Goal: Communication & Community: Answer question/provide support

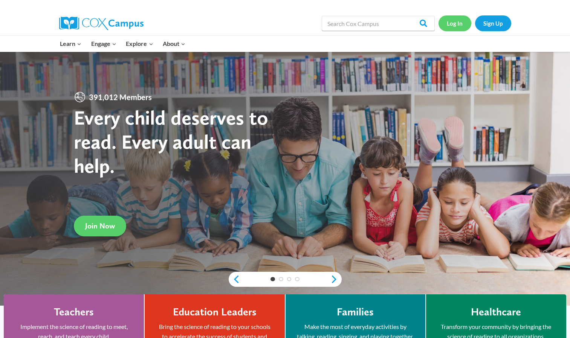
click at [459, 20] on link "Log In" at bounding box center [455, 22] width 33 height 15
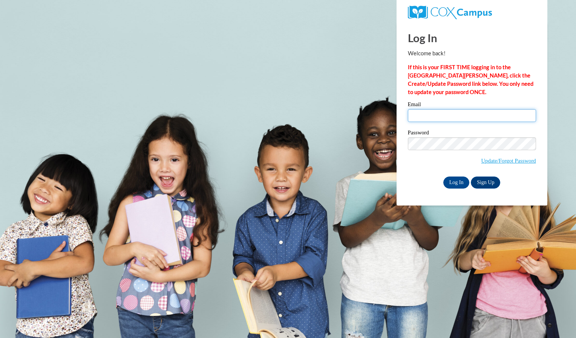
click at [508, 112] on input "Email" at bounding box center [472, 115] width 128 height 13
type input "mkreutzman@yahoo.com"
click at [457, 186] on input "Log In" at bounding box center [456, 183] width 26 height 12
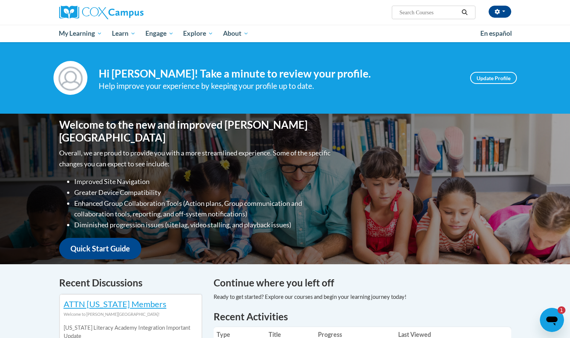
drag, startPoint x: 9, startPoint y: 5, endPoint x: 366, endPoint y: 270, distance: 444.8
click at [550, 315] on icon "Open messaging window, 1 unread message" at bounding box center [552, 321] width 14 height 14
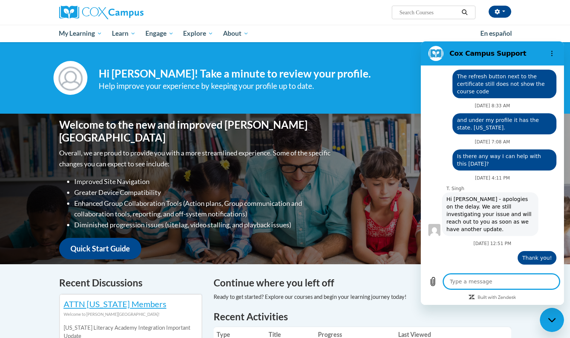
scroll to position [6, 0]
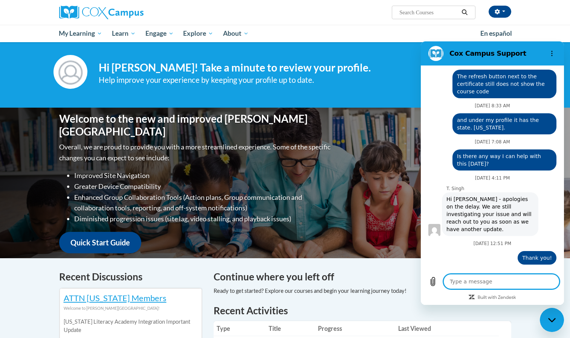
click at [391, 101] on div "Your profile Hi Rhonda Melissa Kreutzman! Take a minute to review your profile.…" at bounding box center [285, 72] width 570 height 72
click at [544, 186] on p "T. Singh" at bounding box center [505, 189] width 116 height 6
click at [555, 323] on icon "Close messaging window" at bounding box center [552, 320] width 8 height 5
type textarea "x"
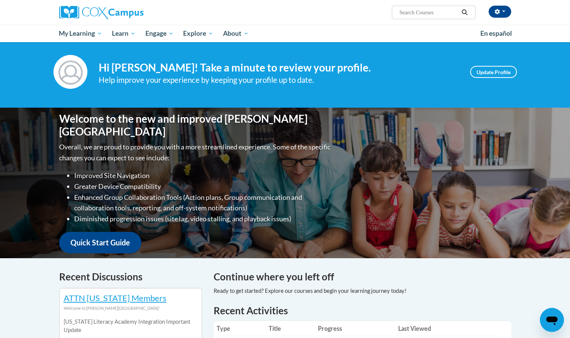
click at [282, 149] on p "Overall, we are proud to provide you with a more streamlined experience. Some o…" at bounding box center [195, 153] width 273 height 22
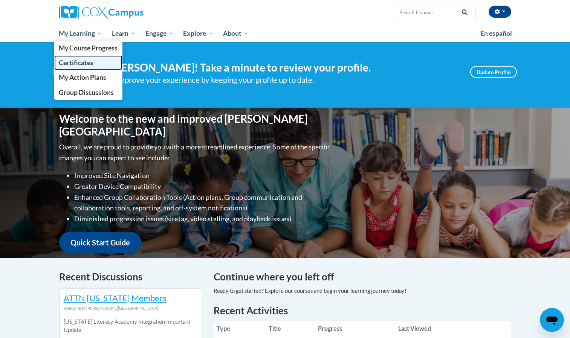
click at [78, 61] on span "Certificates" at bounding box center [76, 63] width 35 height 8
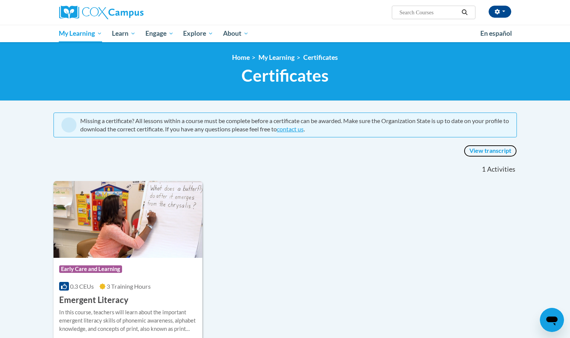
click at [497, 154] on link "View transcript" at bounding box center [490, 151] width 53 height 12
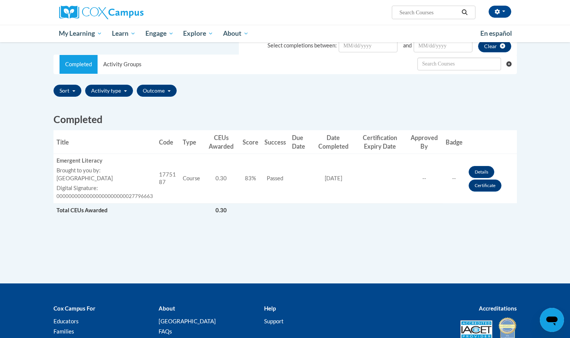
scroll to position [151, 0]
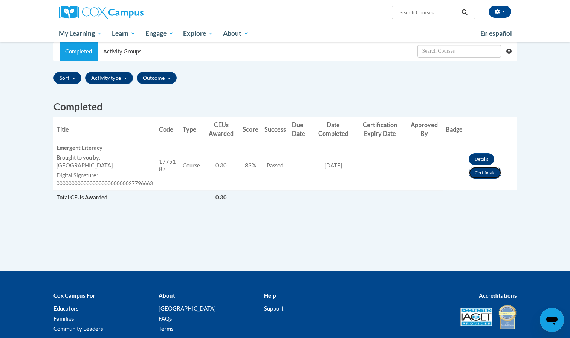
click at [482, 172] on link "Certificate" at bounding box center [485, 173] width 33 height 12
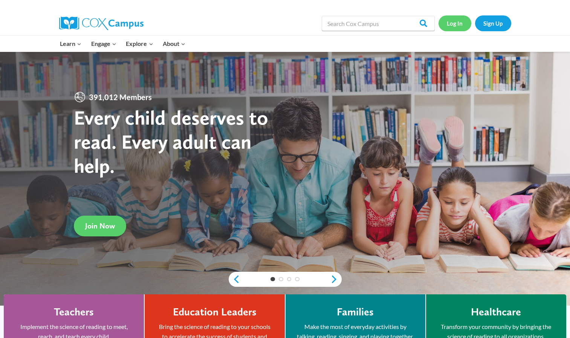
click at [450, 26] on link "Log In" at bounding box center [455, 22] width 33 height 15
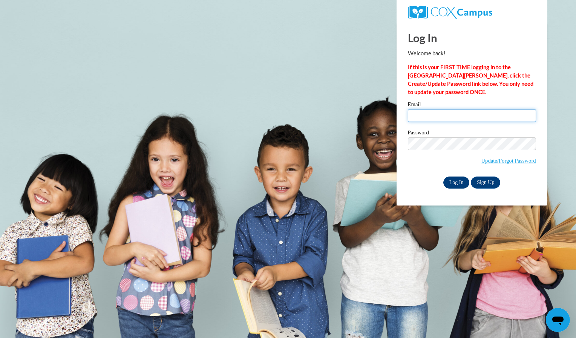
type input "[EMAIL_ADDRESS][DOMAIN_NAME]"
click at [444, 184] on input "Log In" at bounding box center [456, 183] width 26 height 12
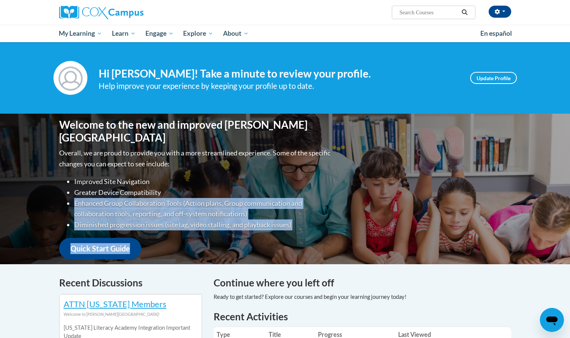
drag, startPoint x: 0, startPoint y: 0, endPoint x: 485, endPoint y: 252, distance: 546.4
click at [485, 252] on div "Welcome to the new and improved Cox Campus Overall, we are proud to provide you…" at bounding box center [285, 189] width 475 height 151
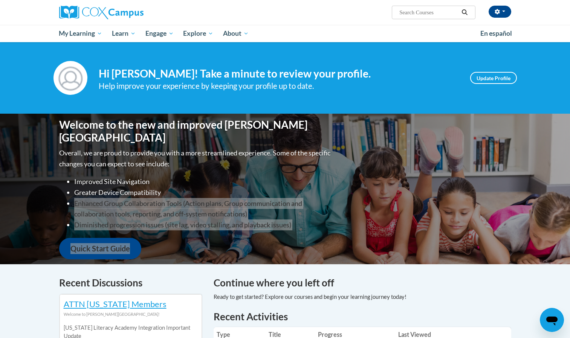
click at [549, 326] on icon "Open messaging window" at bounding box center [552, 321] width 14 height 14
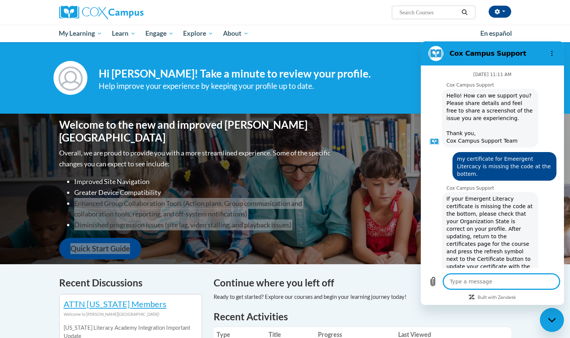
scroll to position [1653, 0]
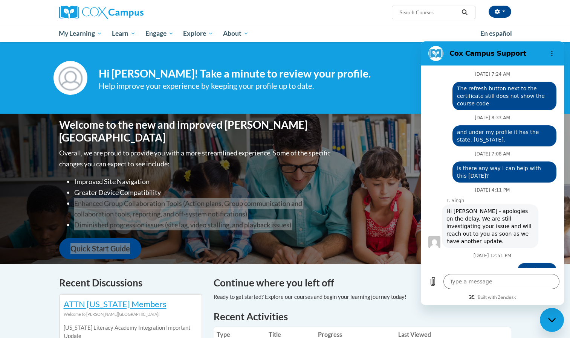
click at [549, 326] on div "Close messaging window" at bounding box center [552, 320] width 23 height 23
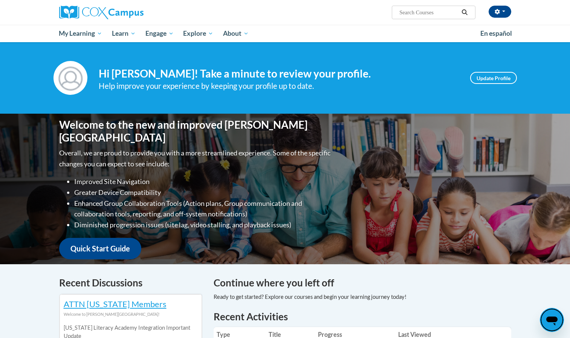
drag, startPoint x: 9, startPoint y: 17, endPoint x: 418, endPoint y: 303, distance: 498.5
click at [418, 303] on div "Continue where you left off" at bounding box center [363, 290] width 298 height 29
click at [549, 321] on icon "Open messaging window" at bounding box center [551, 321] width 11 height 9
type textarea "x"
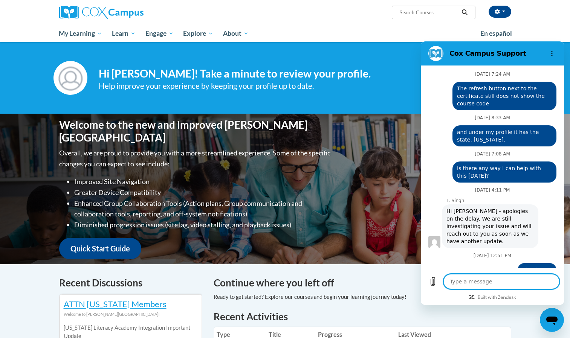
scroll to position [0, 0]
click at [483, 283] on textarea at bounding box center [502, 281] width 116 height 15
type textarea "n"
type textarea "x"
type textarea "no"
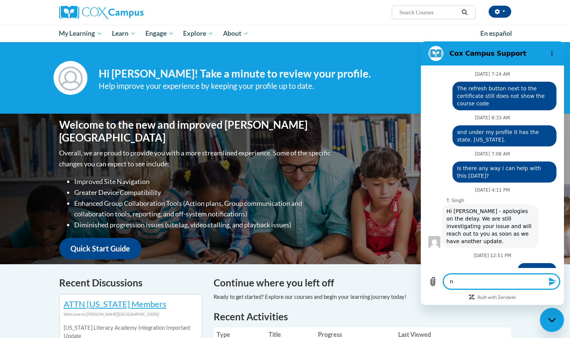
type textarea "x"
type textarea "n"
type textarea "x"
type textarea "N"
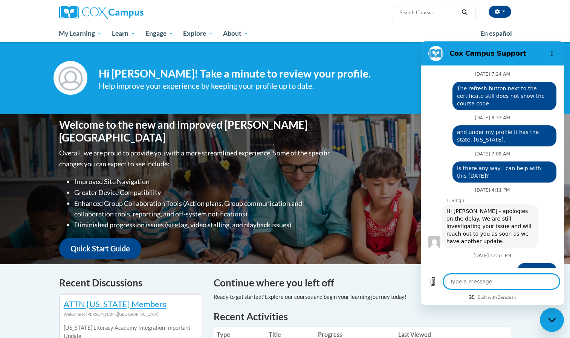
type textarea "x"
type textarea "No"
type textarea "x"
type textarea "No"
type textarea "x"
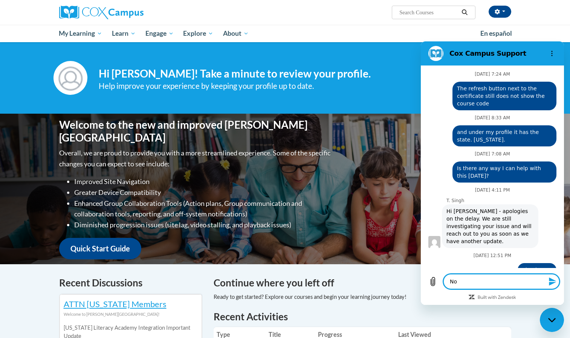
type textarea "No w"
type textarea "x"
type textarea "No wo"
type textarea "x"
type textarea "No wor"
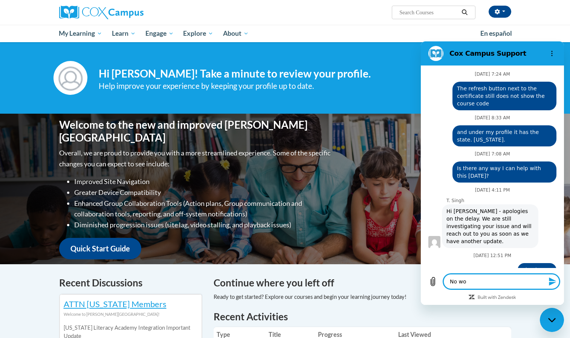
type textarea "x"
type textarea "No worr"
type textarea "x"
type textarea "No worri"
type textarea "x"
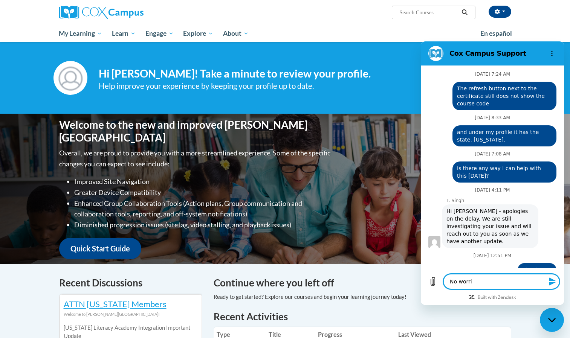
type textarea "No worrie"
type textarea "x"
type textarea "No worries"
type textarea "x"
type textarea "No worries."
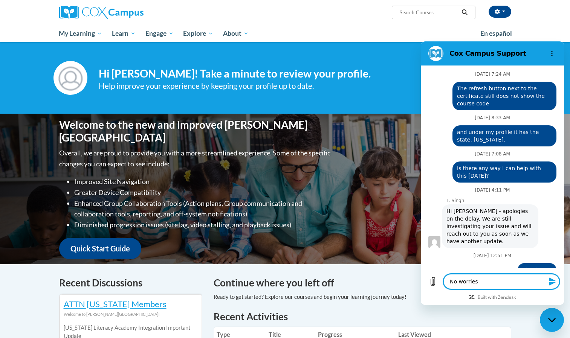
type textarea "x"
type textarea "No worries."
type textarea "x"
type textarea "No worries. T"
type textarea "x"
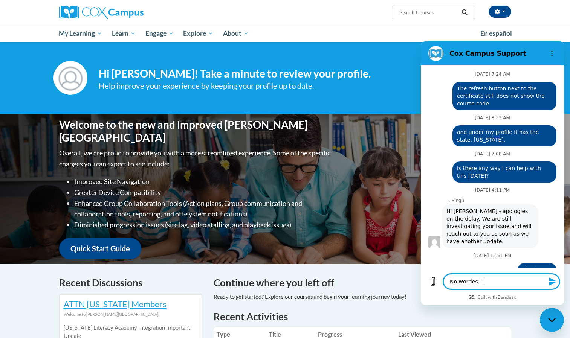
type textarea "No worries. Th"
type textarea "x"
type textarea "No worries. Tha"
type textarea "x"
type textarea "No worries. Than"
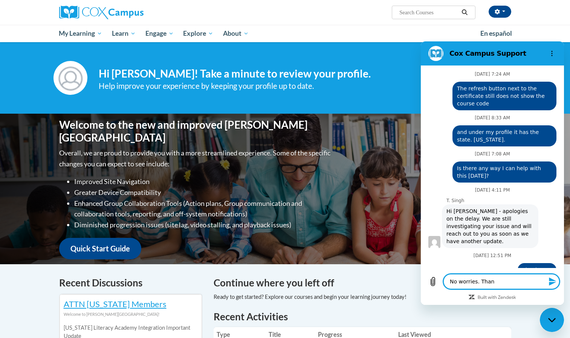
type textarea "x"
type textarea "No worries. Thank"
type textarea "x"
type textarea "No worries. Thank"
type textarea "x"
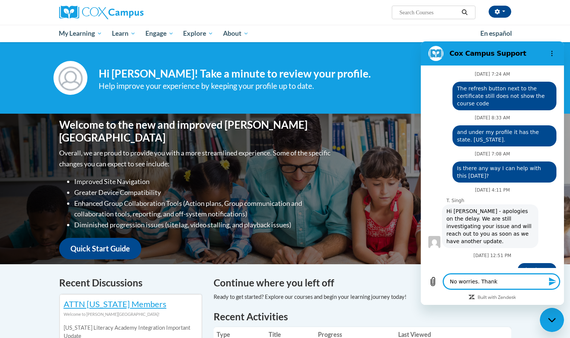
type textarea "No worries. Thank y"
type textarea "x"
type textarea "No worries. Thank yo"
type textarea "x"
type textarea "No worries. Thank you"
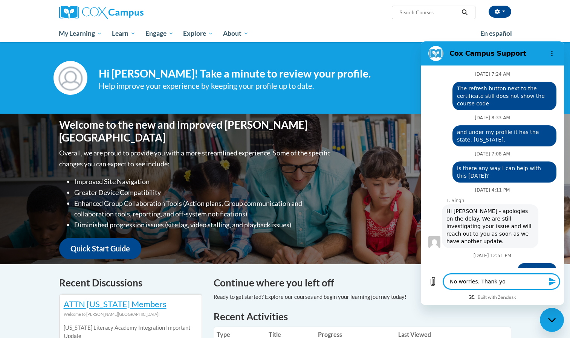
type textarea "x"
type textarea "No worries. Thank you"
type textarea "x"
type textarea "No worries. Thank you s"
type textarea "x"
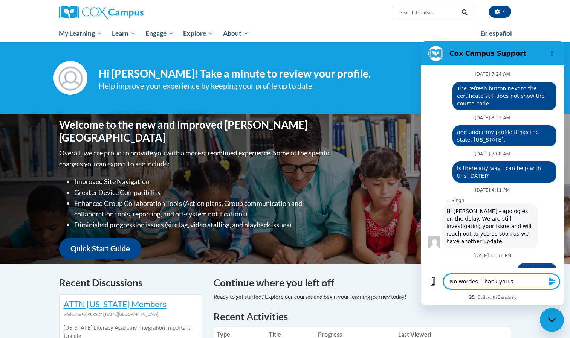
type textarea "No worries. Thank you so"
type textarea "x"
type textarea "No worries. Thank you so"
type textarea "x"
type textarea "No worries. Thank you so m"
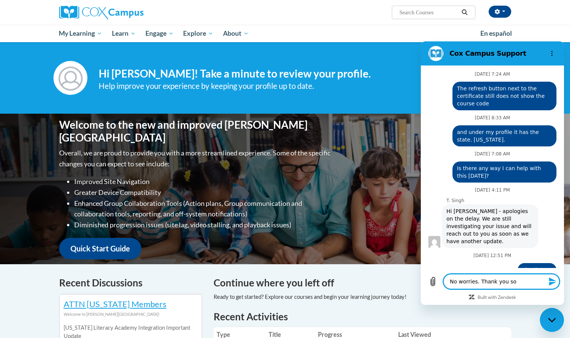
type textarea "x"
type textarea "No worries. Thank you so mu"
type textarea "x"
type textarea "No worries. Thank you so muc"
type textarea "x"
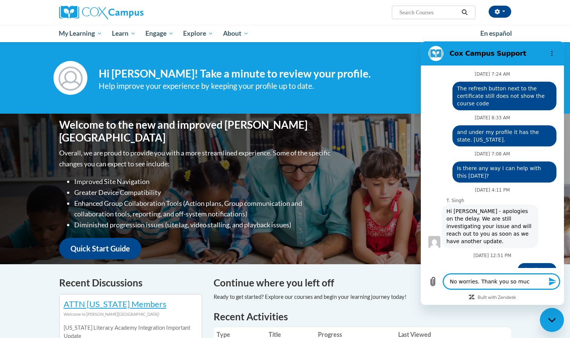
type textarea "No worries. Thank you so much"
type textarea "x"
type textarea "No worries. Thank you so much!"
type textarea "x"
type textarea "No worries. Thank you so much!!"
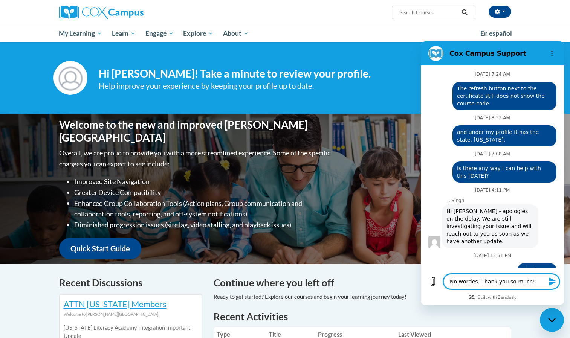
type textarea "x"
type textarea "No worries. Thank you so much!!"
type textarea "x"
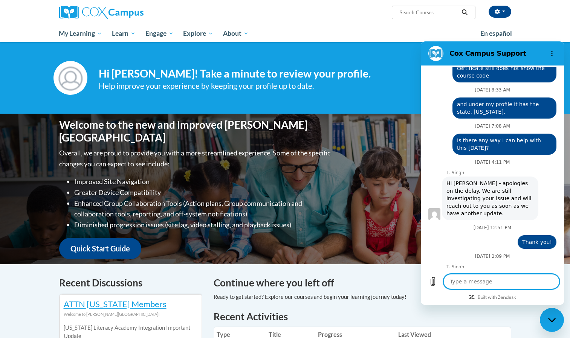
type textarea "x"
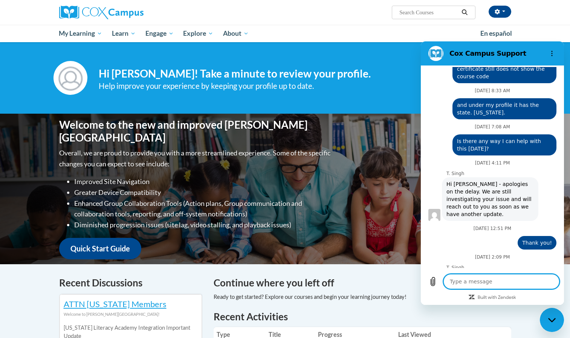
scroll to position [1682, 0]
